Goal: Task Accomplishment & Management: Use online tool/utility

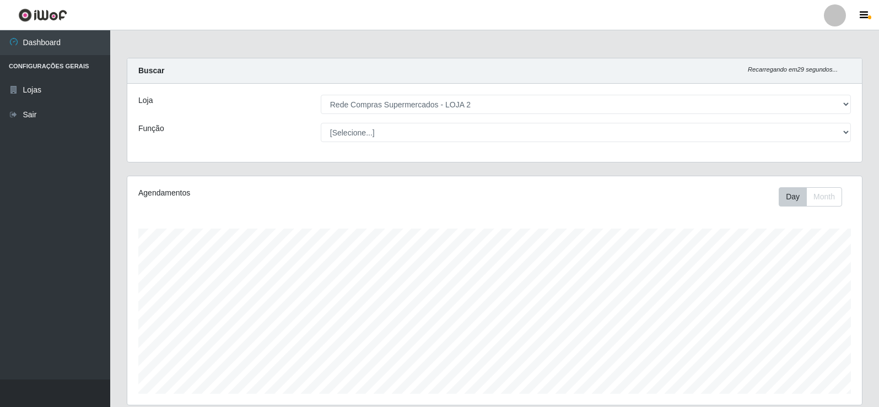
select select "161"
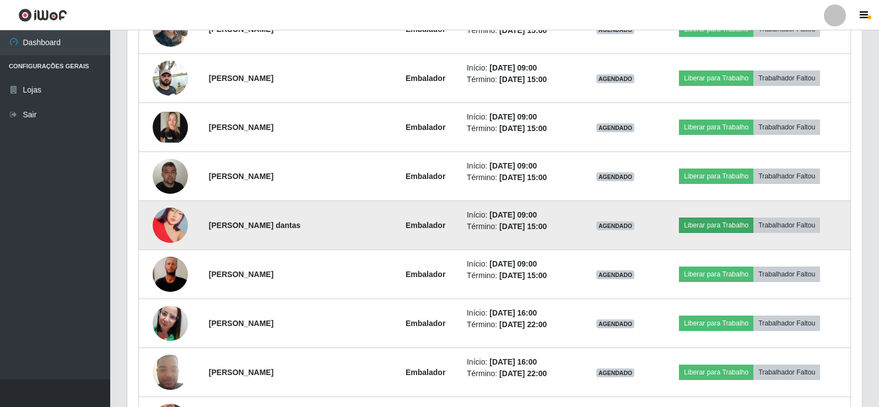
scroll to position [534, 0]
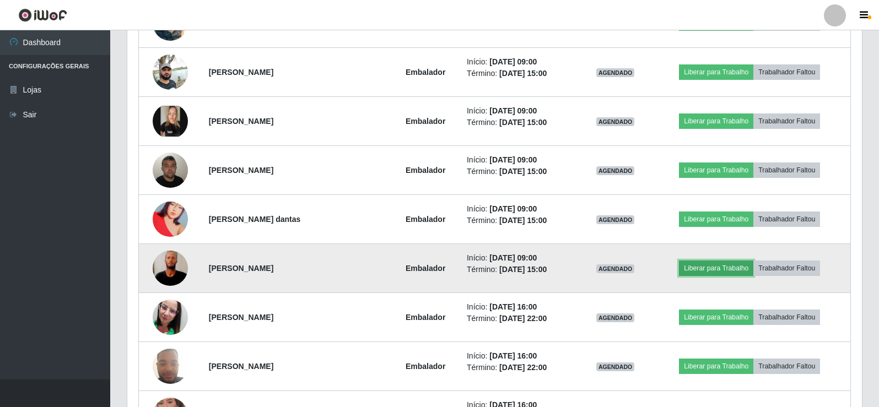
click at [726, 269] on button "Liberar para Trabalho" at bounding box center [716, 268] width 74 height 15
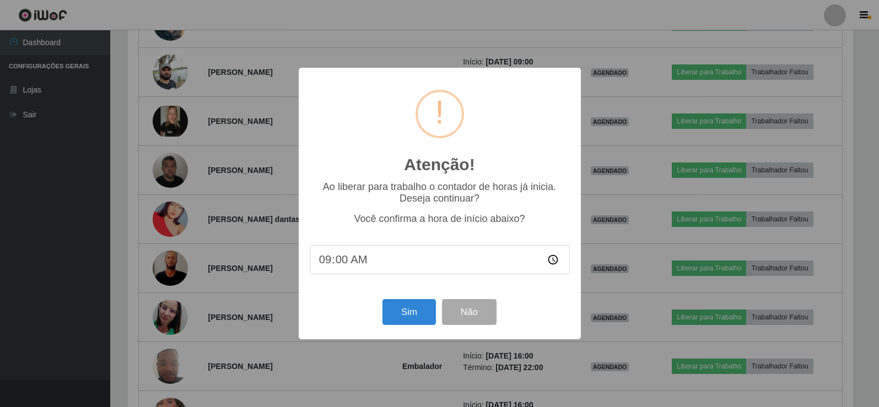
scroll to position [229, 729]
click at [408, 314] on button "Sim" at bounding box center [410, 312] width 53 height 26
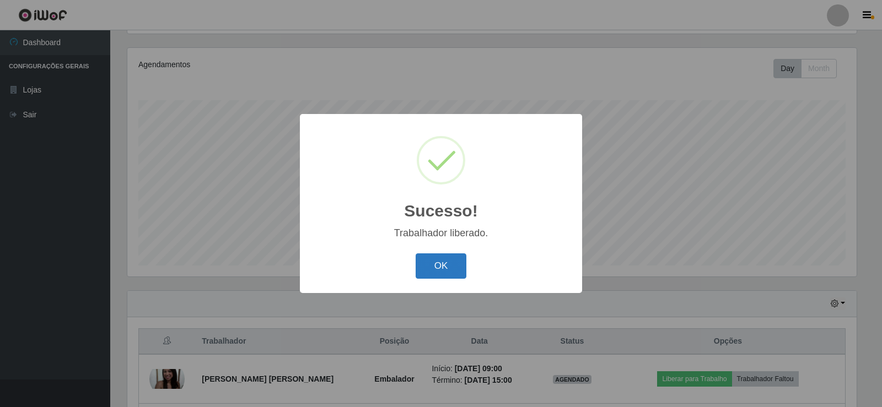
click at [455, 266] on button "OK" at bounding box center [441, 267] width 51 height 26
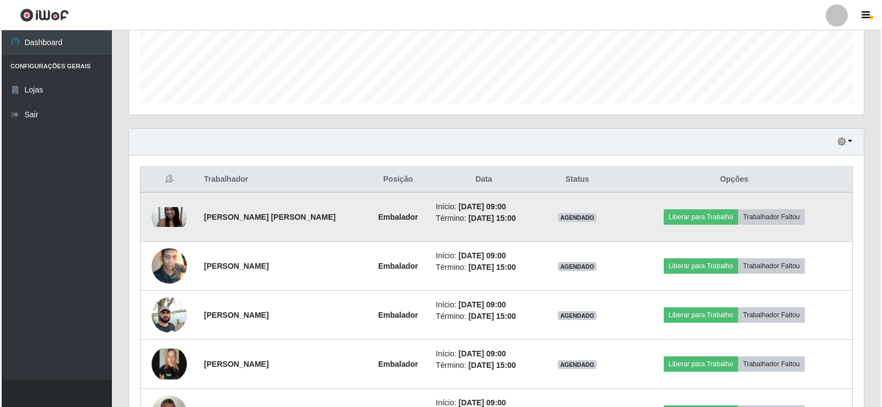
scroll to position [294, 0]
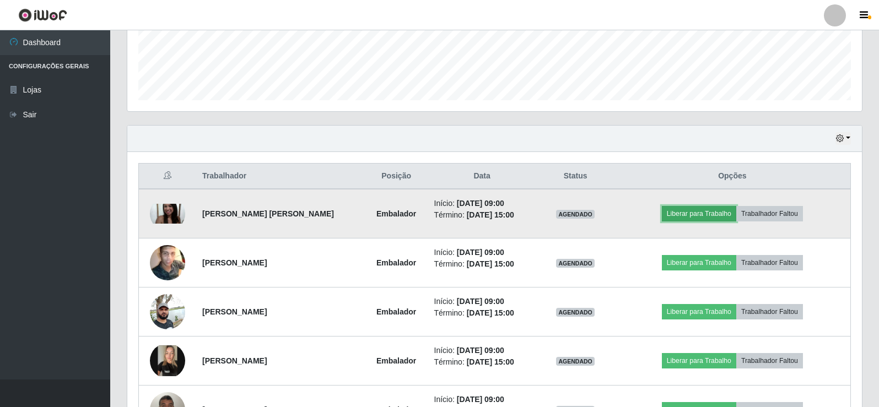
click at [707, 206] on button "Liberar para Trabalho" at bounding box center [699, 213] width 74 height 15
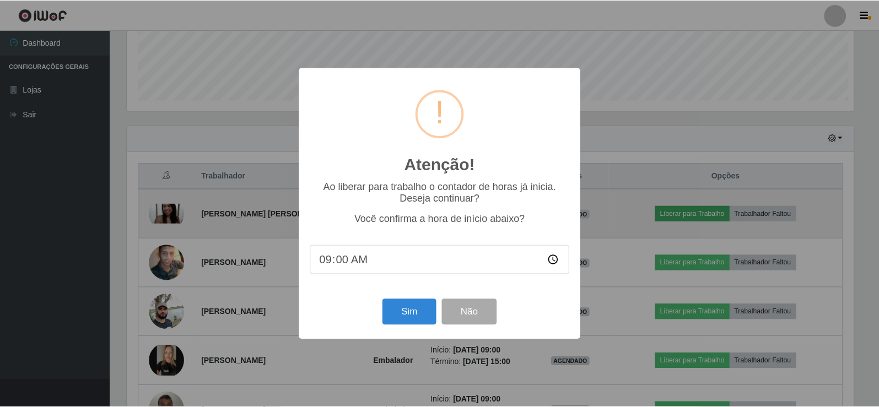
scroll to position [229, 729]
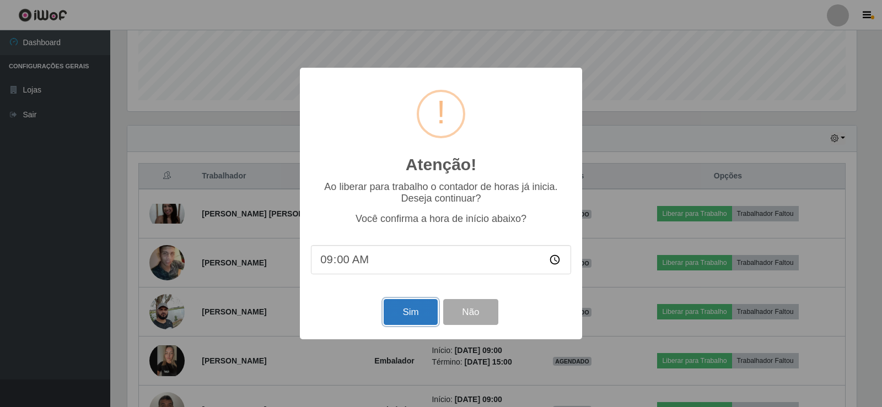
click at [410, 309] on button "Sim" at bounding box center [410, 312] width 53 height 26
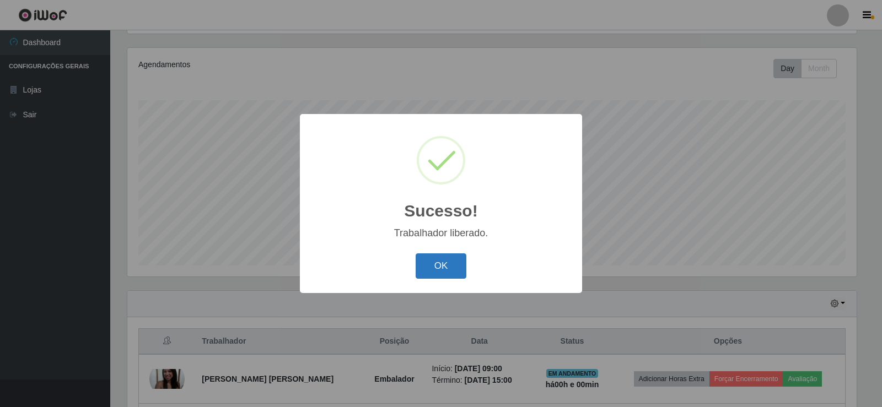
click at [444, 260] on button "OK" at bounding box center [441, 267] width 51 height 26
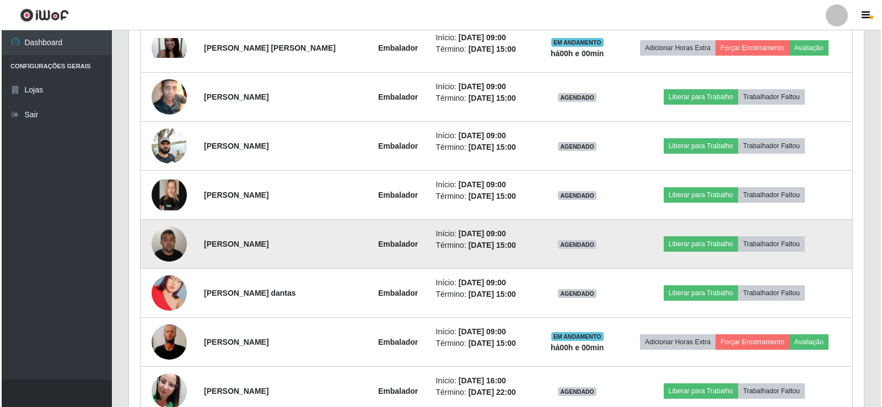
scroll to position [459, 0]
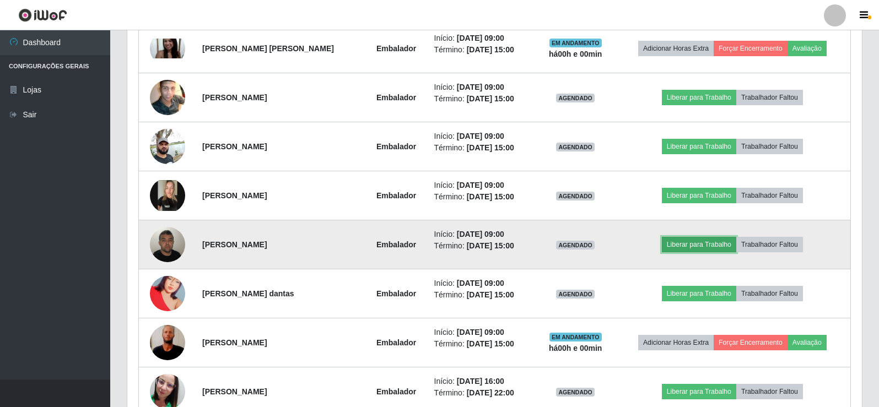
click at [706, 244] on button "Liberar para Trabalho" at bounding box center [699, 244] width 74 height 15
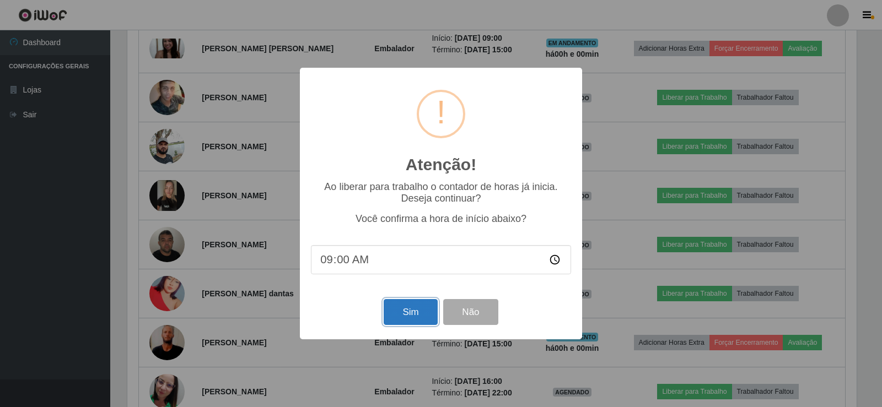
click at [408, 311] on button "Sim" at bounding box center [410, 312] width 53 height 26
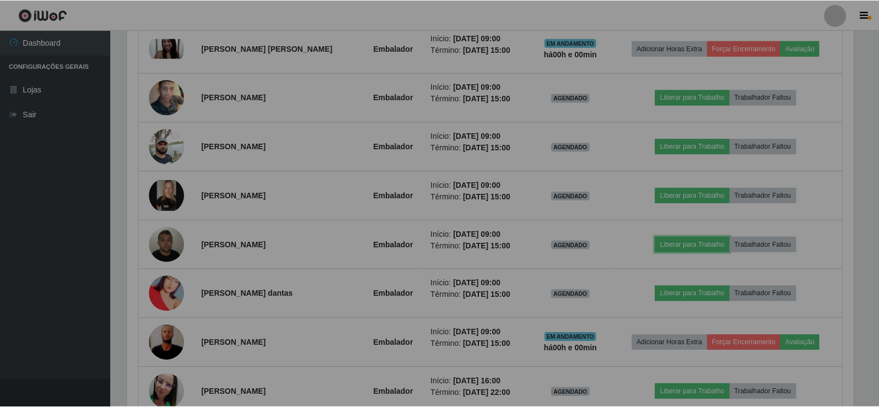
scroll to position [0, 0]
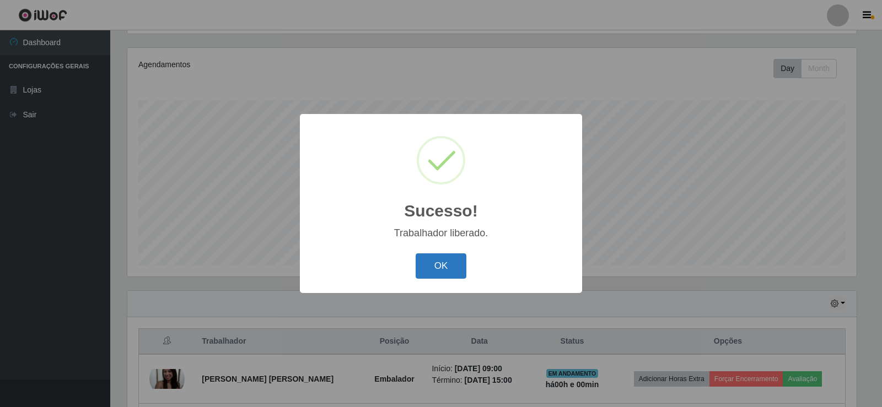
click at [445, 261] on button "OK" at bounding box center [441, 267] width 51 height 26
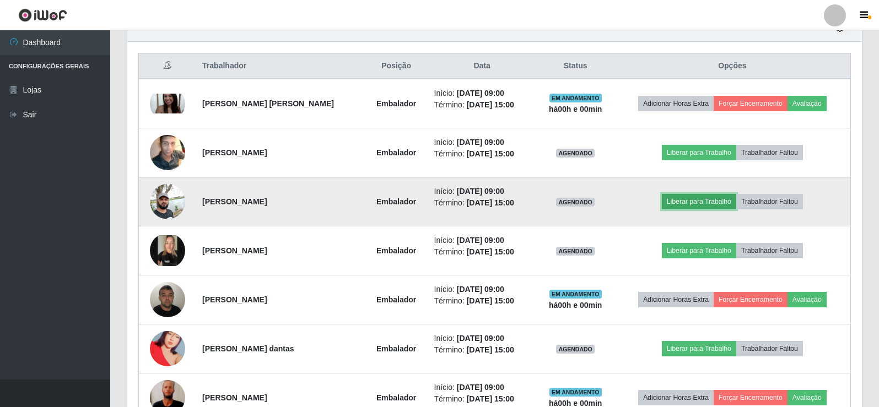
click at [692, 195] on button "Liberar para Trabalho" at bounding box center [699, 201] width 74 height 15
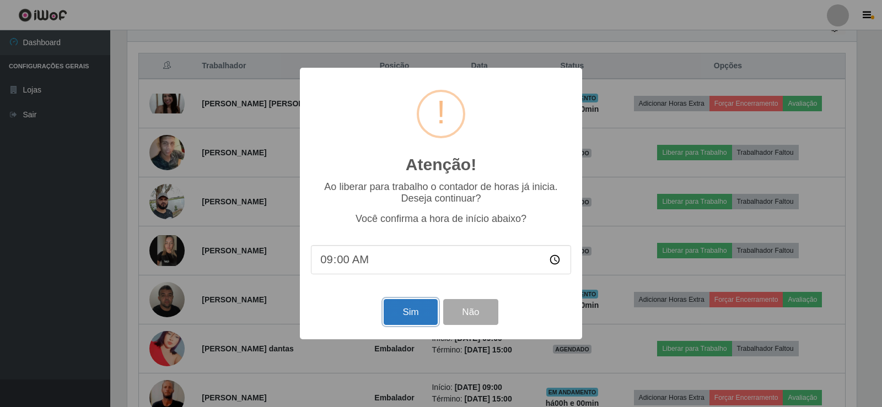
click at [420, 309] on button "Sim" at bounding box center [410, 312] width 53 height 26
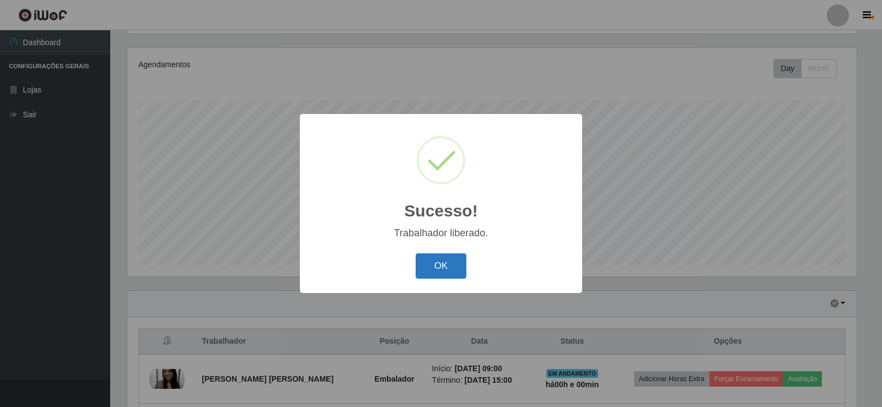
click at [443, 267] on button "OK" at bounding box center [441, 267] width 51 height 26
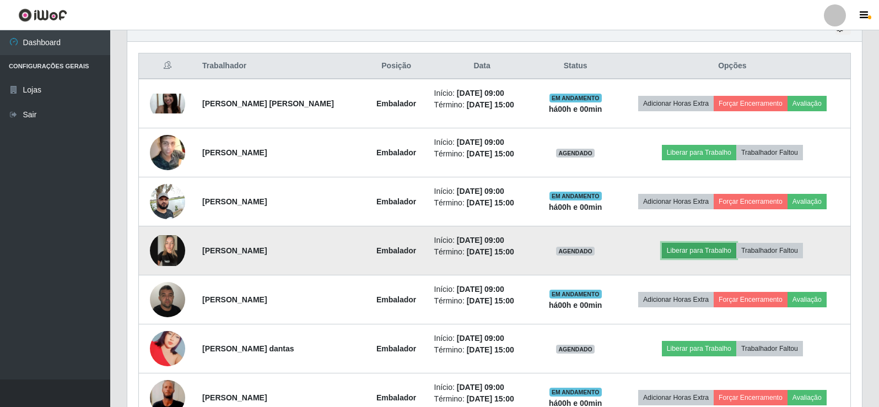
click at [692, 244] on button "Liberar para Trabalho" at bounding box center [699, 250] width 74 height 15
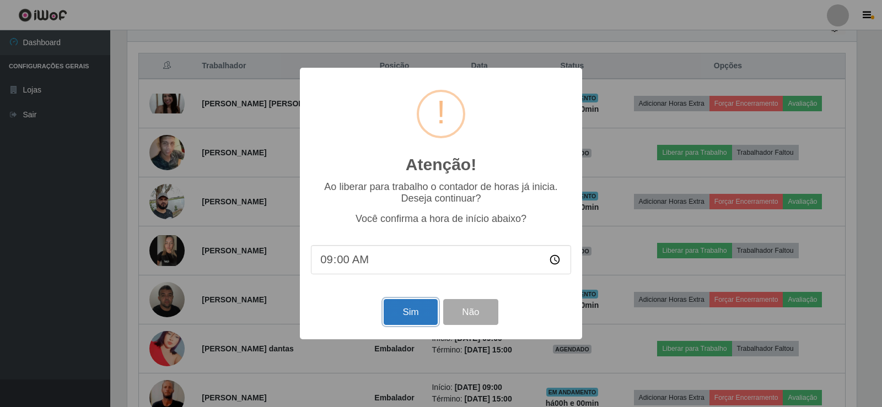
click at [422, 314] on button "Sim" at bounding box center [410, 312] width 53 height 26
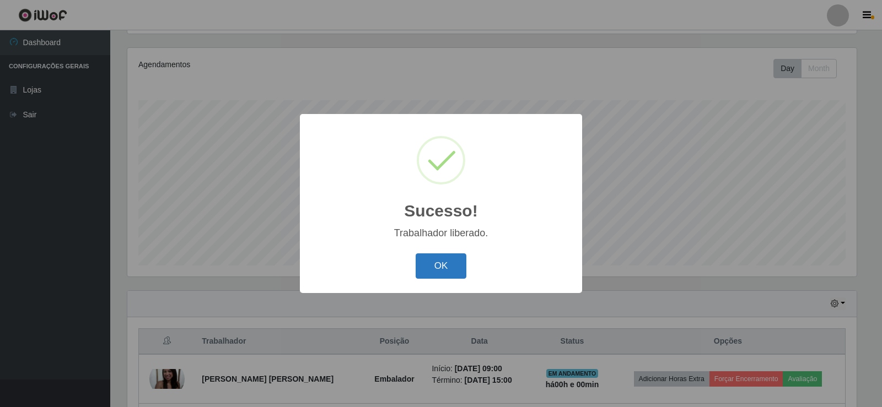
click at [459, 269] on button "OK" at bounding box center [441, 267] width 51 height 26
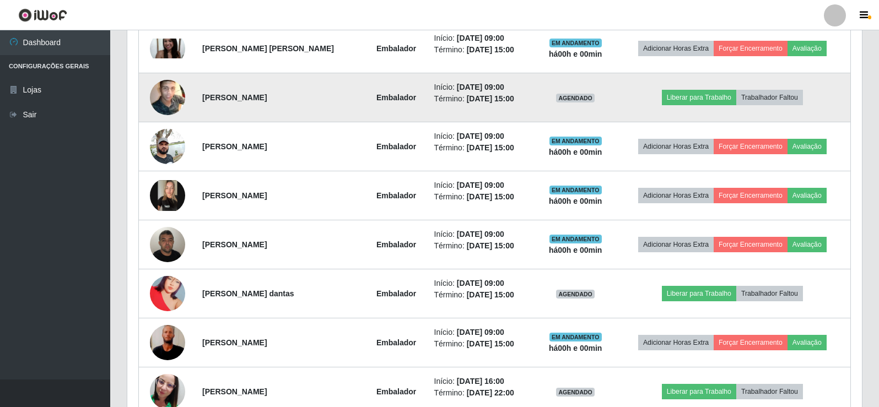
click at [160, 103] on img at bounding box center [167, 98] width 35 height 44
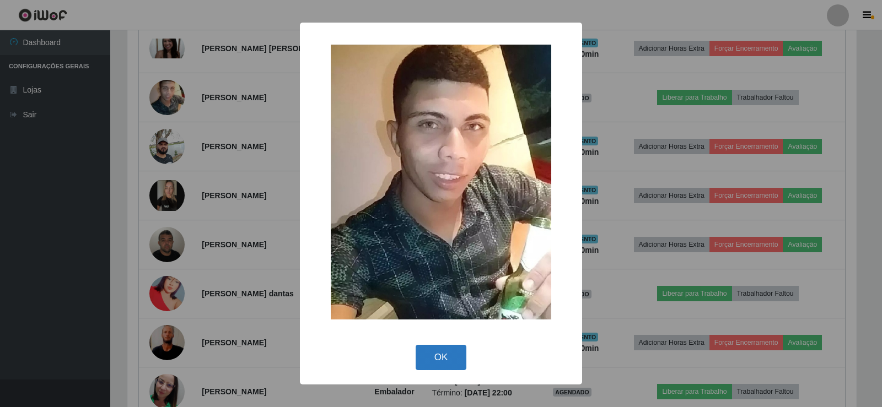
click at [439, 352] on button "OK" at bounding box center [441, 358] width 51 height 26
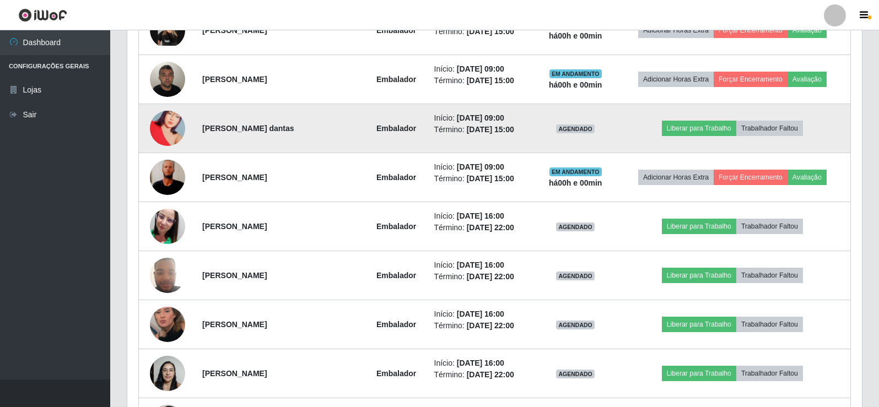
click at [164, 125] on img at bounding box center [167, 128] width 35 height 63
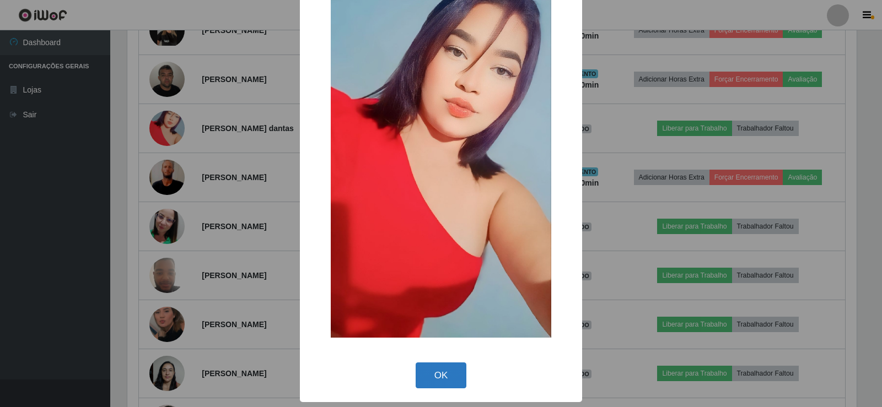
click at [443, 379] on button "OK" at bounding box center [441, 376] width 51 height 26
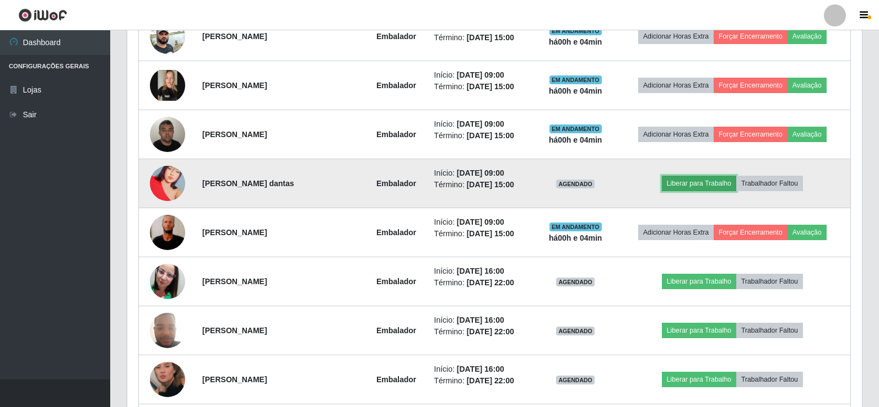
click at [695, 186] on button "Liberar para Trabalho" at bounding box center [699, 183] width 74 height 15
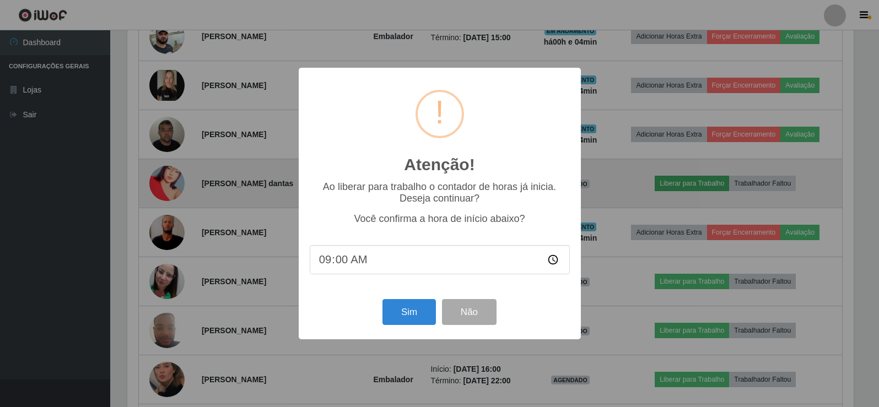
scroll to position [229, 729]
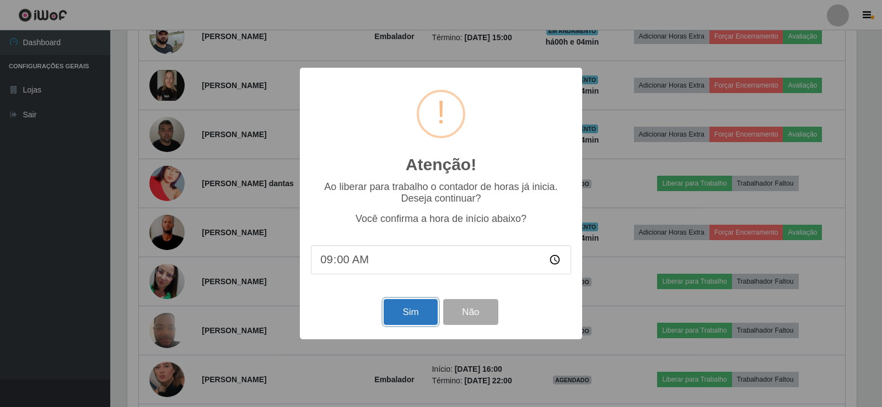
click at [401, 306] on button "Sim" at bounding box center [410, 312] width 53 height 26
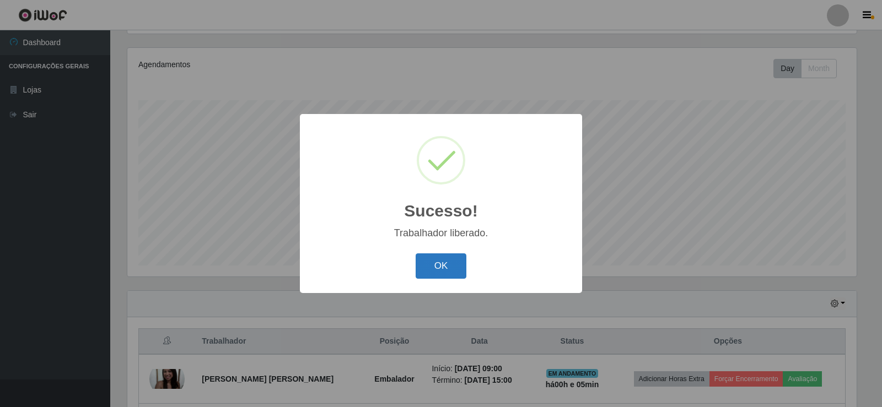
click at [448, 265] on button "OK" at bounding box center [441, 267] width 51 height 26
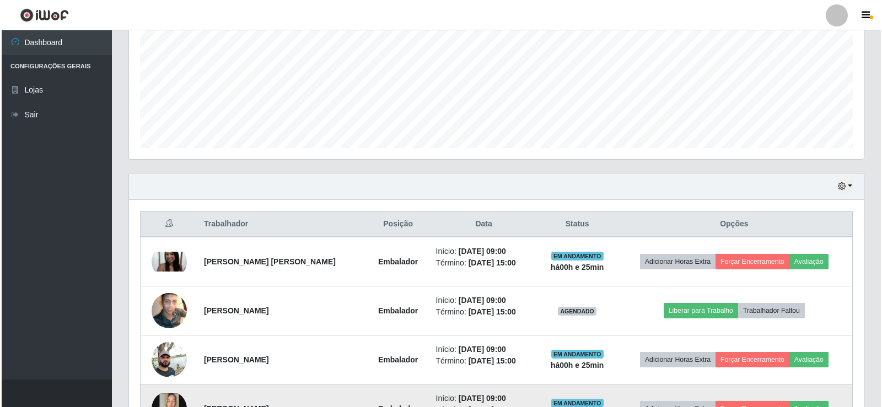
scroll to position [294, 0]
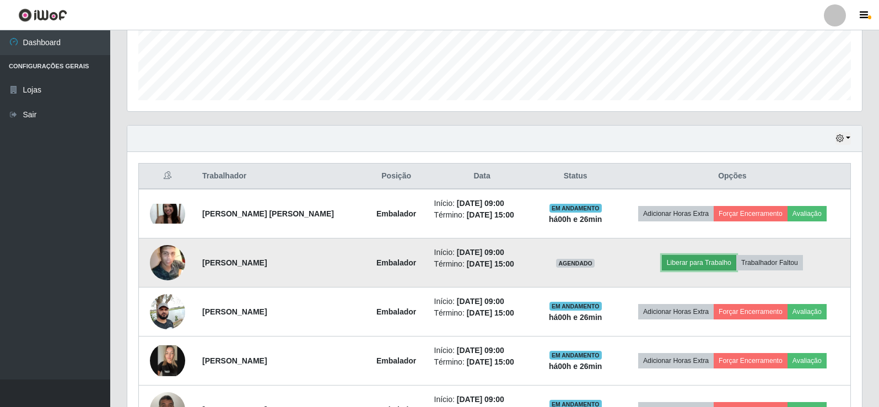
click at [685, 262] on button "Liberar para Trabalho" at bounding box center [699, 262] width 74 height 15
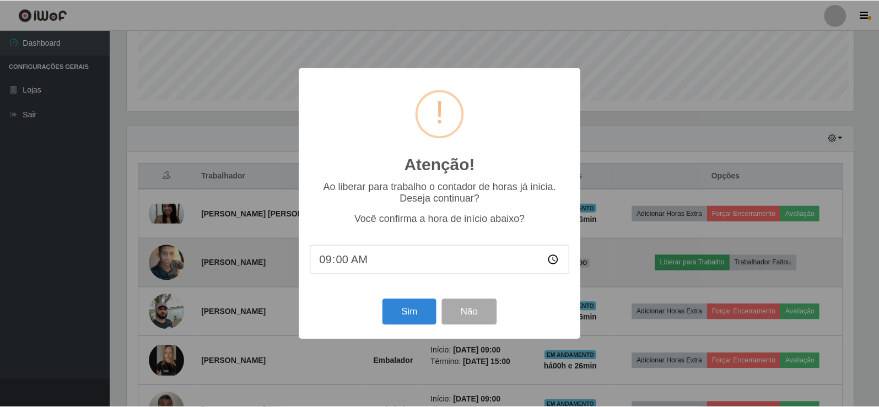
scroll to position [229, 729]
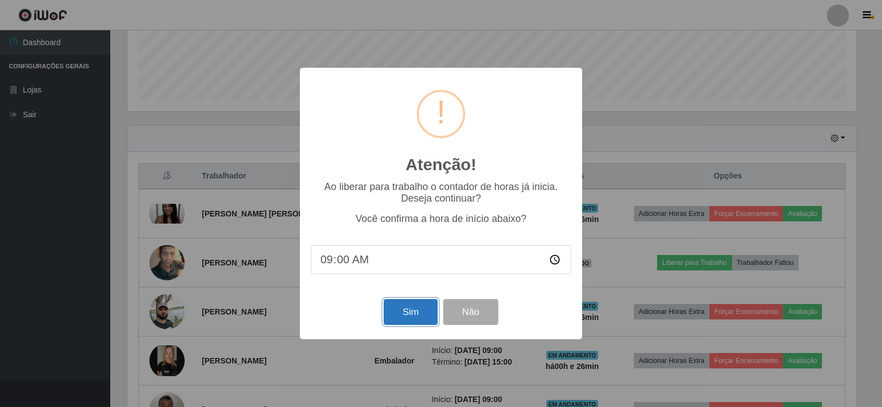
click at [416, 316] on button "Sim" at bounding box center [410, 312] width 53 height 26
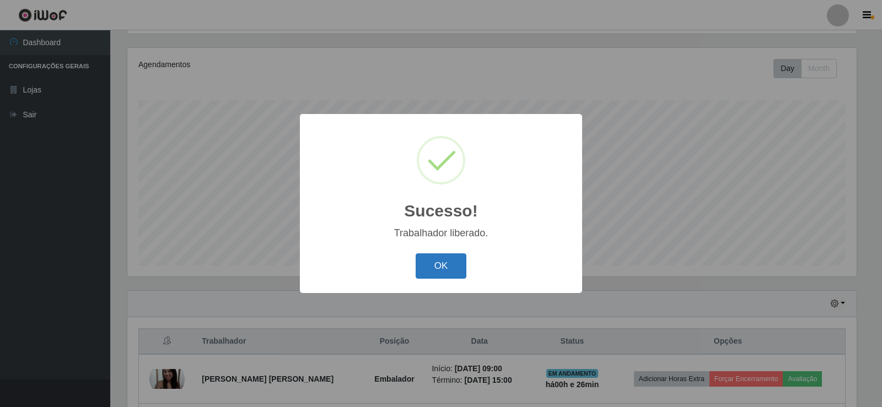
click at [433, 270] on button "OK" at bounding box center [441, 267] width 51 height 26
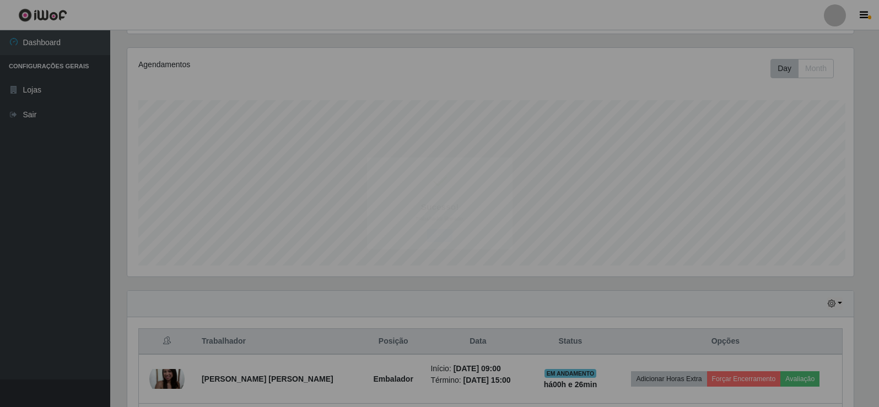
scroll to position [229, 735]
